Goal: Task Accomplishment & Management: Manage account settings

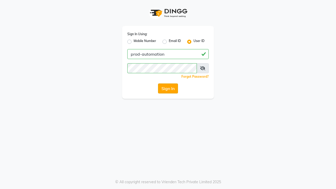
click at [168, 88] on button "Sign In" at bounding box center [168, 88] width 20 height 10
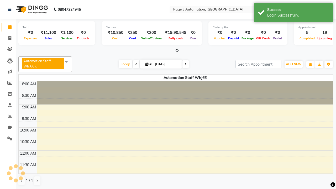
select select "en"
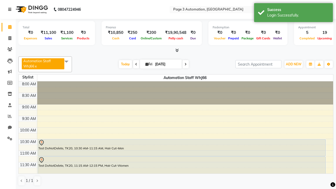
click at [11, 9] on icon at bounding box center [9, 10] width 3 height 4
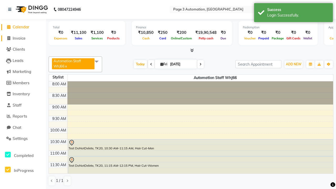
click at [23, 38] on span "Invoice" at bounding box center [19, 38] width 13 height 5
select select "2774"
select select "service"
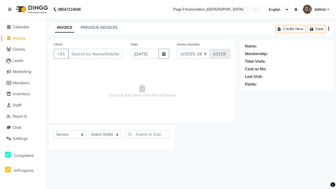
click at [11, 9] on icon at bounding box center [9, 10] width 3 height 4
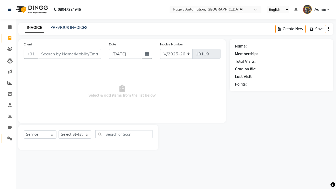
click at [8, 139] on icon at bounding box center [9, 139] width 5 height 4
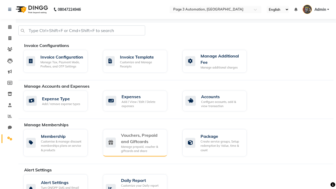
click at [142, 138] on div "Vouchers, Prepaid and Giftcards" at bounding box center [142, 138] width 42 height 13
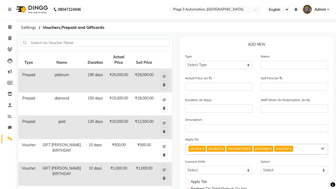
select select "P"
type input "Testing Prepaid vjO"
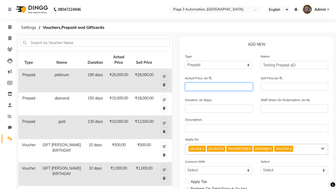
type input "1500"
type input "0"
type input "1500"
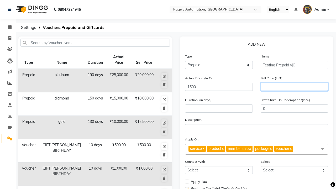
type input "1200"
type input "80"
type input "1200"
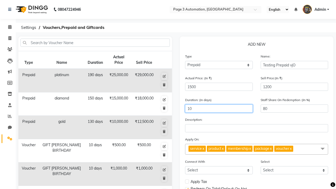
type input "10"
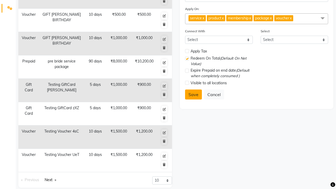
select select
checkbox input "false"
checkbox input "true"
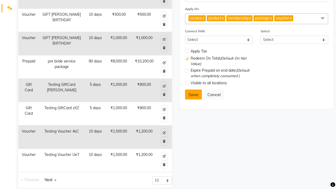
checkbox input "false"
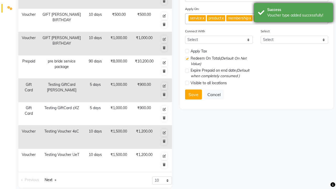
click at [294, 13] on div "Voucher type added successfully!" at bounding box center [298, 16] width 62 height 6
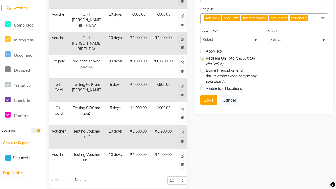
scroll to position [0, 0]
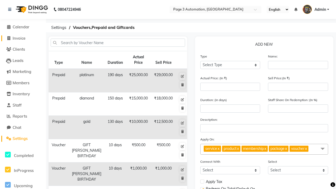
click at [23, 38] on span "Invoice" at bounding box center [19, 38] width 13 height 5
select select "service"
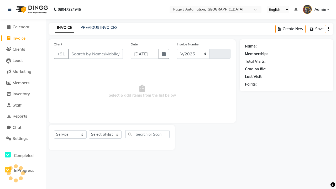
select select "2774"
type input "10119"
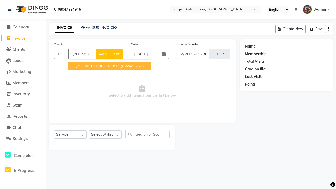
click at [110, 66] on ngb-highlight "7090909093" at bounding box center [106, 65] width 26 height 5
type input "7090909093"
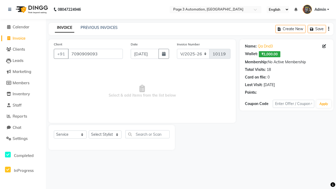
select select "P"
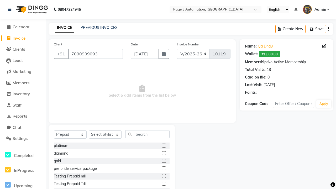
select select "71572"
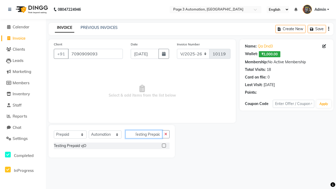
type input "Testing Prepaid vjO"
click at [164, 145] on label at bounding box center [164, 146] width 4 height 4
click at [164, 145] on input "checkbox" at bounding box center [163, 145] width 3 height 3
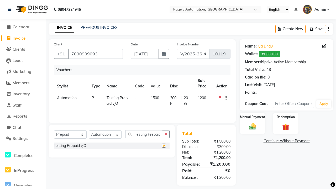
scroll to position [0, 0]
checkbox input "false"
click at [252, 117] on label "Manual Payment" at bounding box center [252, 116] width 26 height 5
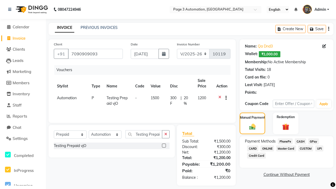
click at [300, 141] on span "CASH" at bounding box center [300, 141] width 11 height 6
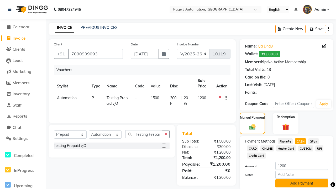
click at [302, 183] on button "Add Payment" at bounding box center [301, 183] width 53 height 8
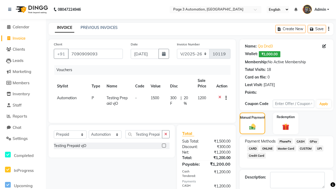
checkbox input "false"
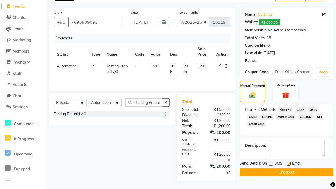
click at [289, 164] on label at bounding box center [289, 164] width 4 height 4
click at [289, 164] on input "checkbox" at bounding box center [288, 163] width 3 height 3
checkbox input "false"
click at [286, 172] on button "Checkout" at bounding box center [287, 172] width 94 height 8
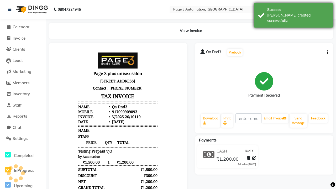
click at [294, 13] on div "[PERSON_NAME] created successfully." at bounding box center [298, 18] width 62 height 11
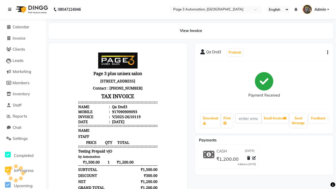
click at [11, 9] on icon at bounding box center [9, 10] width 3 height 4
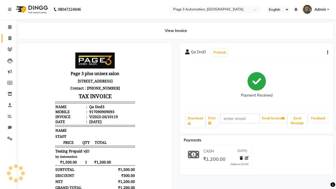
click at [8, 38] on span at bounding box center [9, 38] width 9 height 6
select select "service"
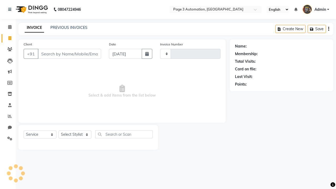
type input "10120"
select select "2774"
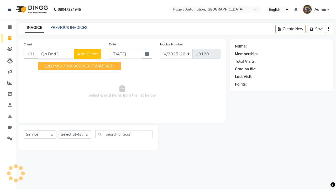
click at [80, 66] on ngb-highlight "7090909093" at bounding box center [76, 65] width 26 height 5
type input "7090909093"
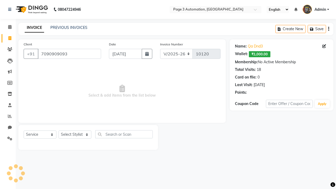
select select "71572"
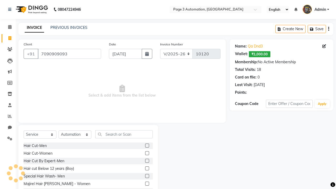
click at [147, 161] on label at bounding box center [147, 161] width 4 height 4
click at [147, 161] on input "checkbox" at bounding box center [146, 160] width 3 height 3
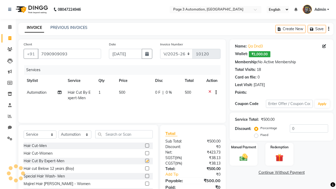
checkbox input "false"
click at [279, 147] on label "Redemption" at bounding box center [279, 146] width 19 height 5
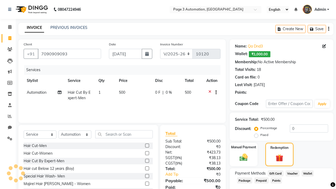
click at [261, 180] on span "Prepaid" at bounding box center [261, 180] width 14 height 6
click at [316, 9] on span "Admin" at bounding box center [321, 10] width 12 height 6
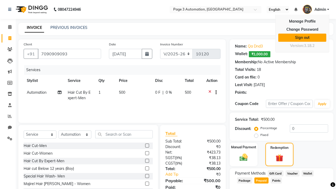
click at [302, 38] on link "Sign out" at bounding box center [302, 38] width 48 height 8
